Goal: Task Accomplishment & Management: Use online tool/utility

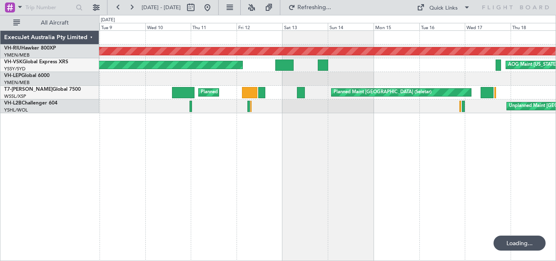
click at [115, 10] on button at bounding box center [118, 7] width 13 height 13
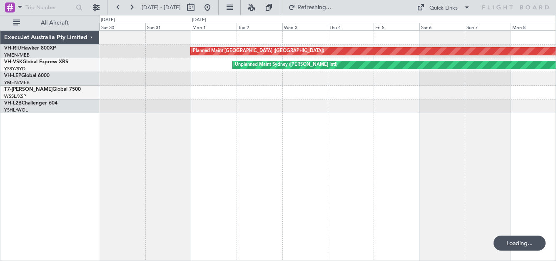
click at [115, 10] on button at bounding box center [118, 7] width 13 height 13
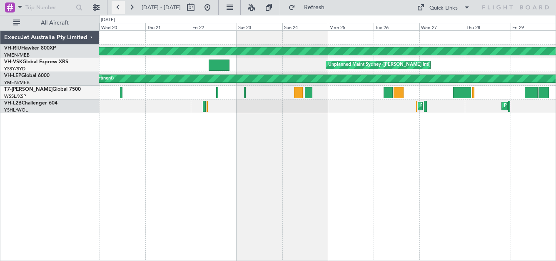
click at [118, 8] on button at bounding box center [118, 7] width 13 height 13
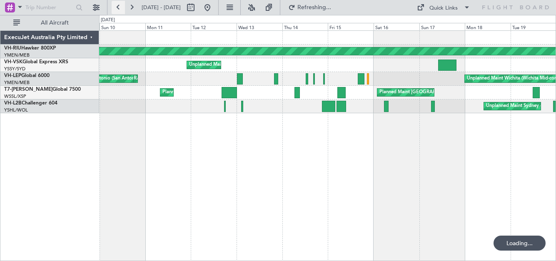
click at [118, 8] on button at bounding box center [118, 7] width 13 height 13
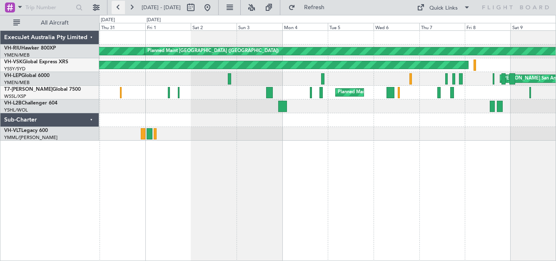
click at [118, 8] on button at bounding box center [118, 7] width 13 height 13
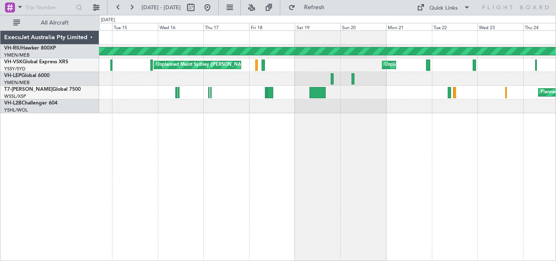
click at [429, 71] on div "Planned Maint [GEOGRAPHIC_DATA] ([GEOGRAPHIC_DATA]) Unplanned Maint Sydney ([PE…" at bounding box center [327, 72] width 457 height 83
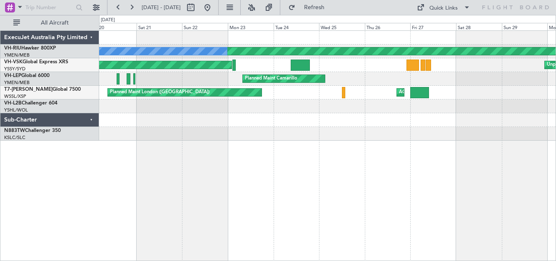
click at [428, 71] on div "Unplanned Maint Sydney ([PERSON_NAME] Intl) Unplanned Maint Sydney ([PERSON_NAM…" at bounding box center [327, 65] width 457 height 14
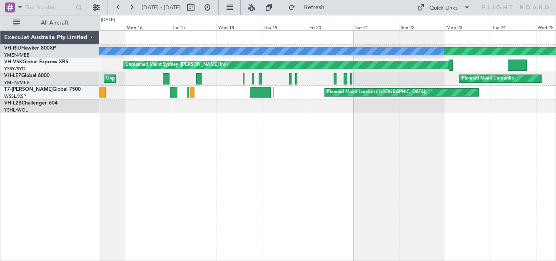
click at [556, 18] on html "[DATE] - [DATE] Refresh Quick Links All Aircraft Planned Maint [GEOGRAPHIC_DATA…" at bounding box center [278, 130] width 556 height 261
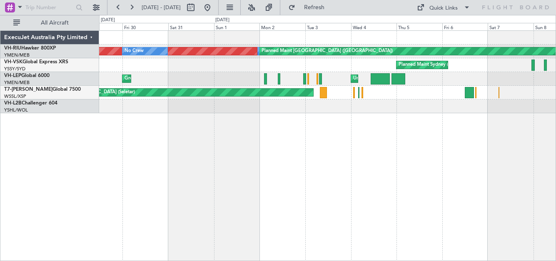
click at [380, 61] on div "Planned Maint Sydney ([PERSON_NAME] Intl) Unplanned Maint Sydney ([PERSON_NAME]…" at bounding box center [327, 65] width 457 height 14
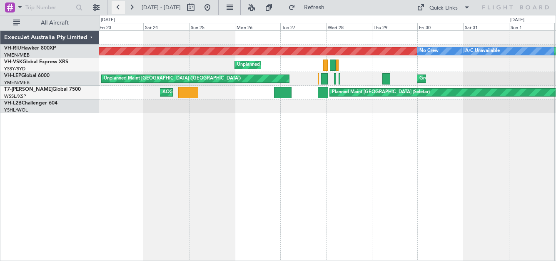
click at [117, 8] on button at bounding box center [118, 7] width 13 height 13
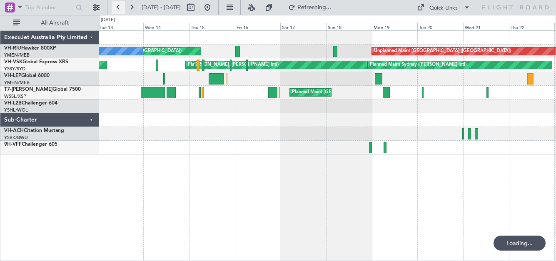
click at [117, 8] on button at bounding box center [118, 7] width 13 height 13
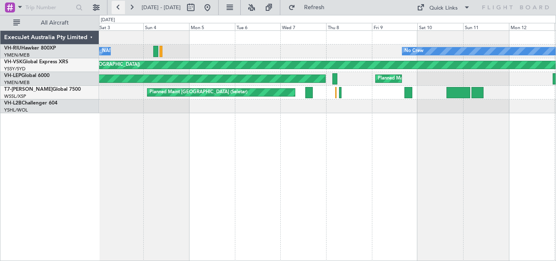
click at [117, 8] on button at bounding box center [118, 7] width 13 height 13
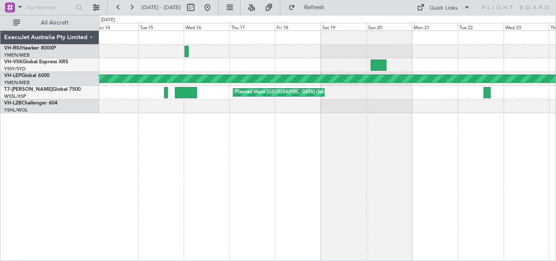
click at [536, 48] on div "Planned Maint [GEOGRAPHIC_DATA] ([GEOGRAPHIC_DATA]) Planned Maint [GEOGRAPHIC_D…" at bounding box center [327, 72] width 457 height 83
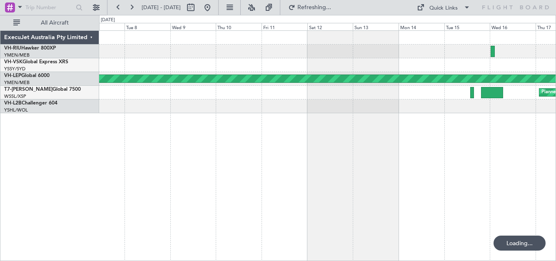
click at [320, 61] on div at bounding box center [327, 65] width 457 height 14
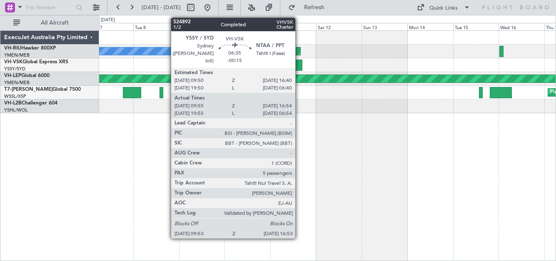
click at [299, 63] on div at bounding box center [295, 65] width 13 height 11
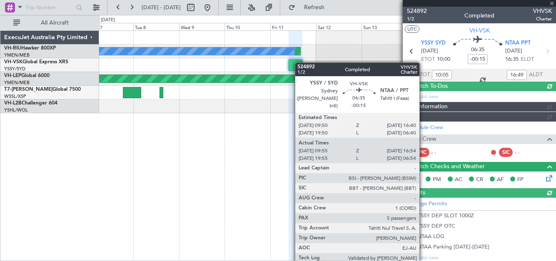
type input "[PERSON_NAME] (HHAFI)"
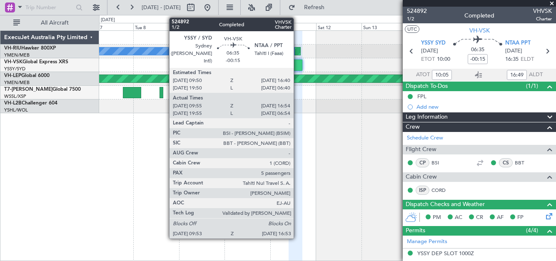
click at [298, 66] on div at bounding box center [295, 65] width 13 height 11
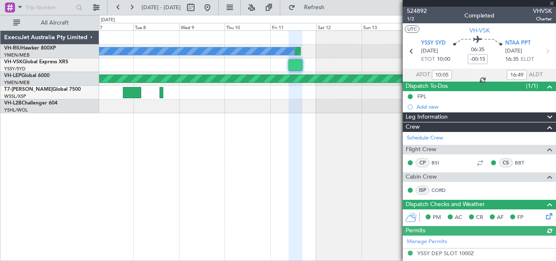
type input "[PERSON_NAME] (HHAFI)"
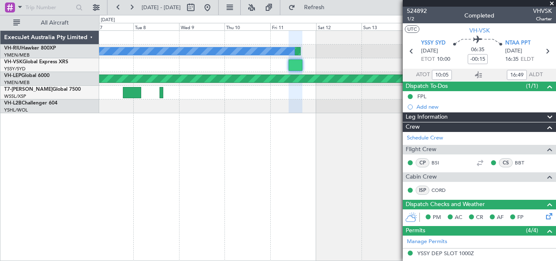
type input "[PERSON_NAME] (HHAFI)"
